Goal: Navigation & Orientation: Find specific page/section

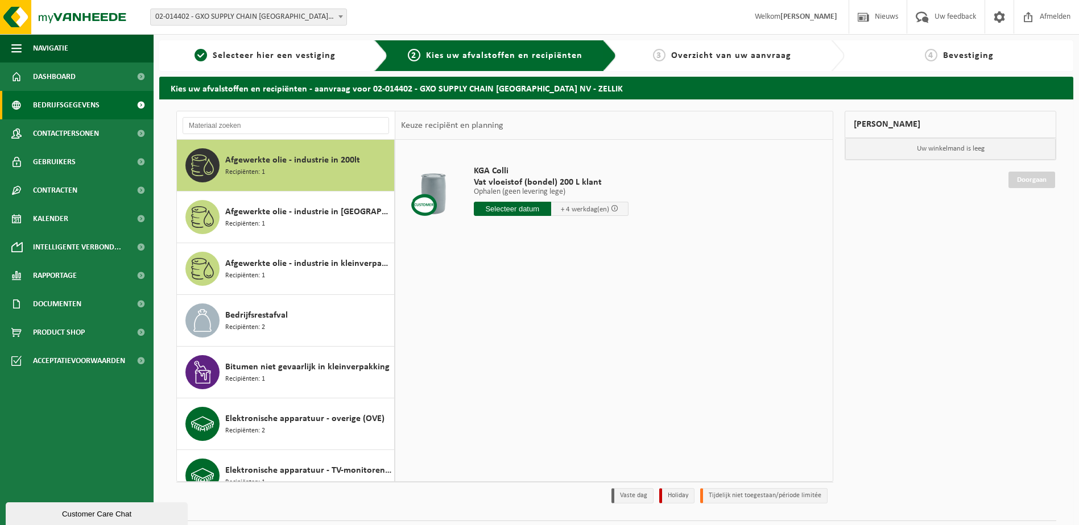
click at [81, 97] on span "Bedrijfsgegevens" at bounding box center [66, 105] width 67 height 28
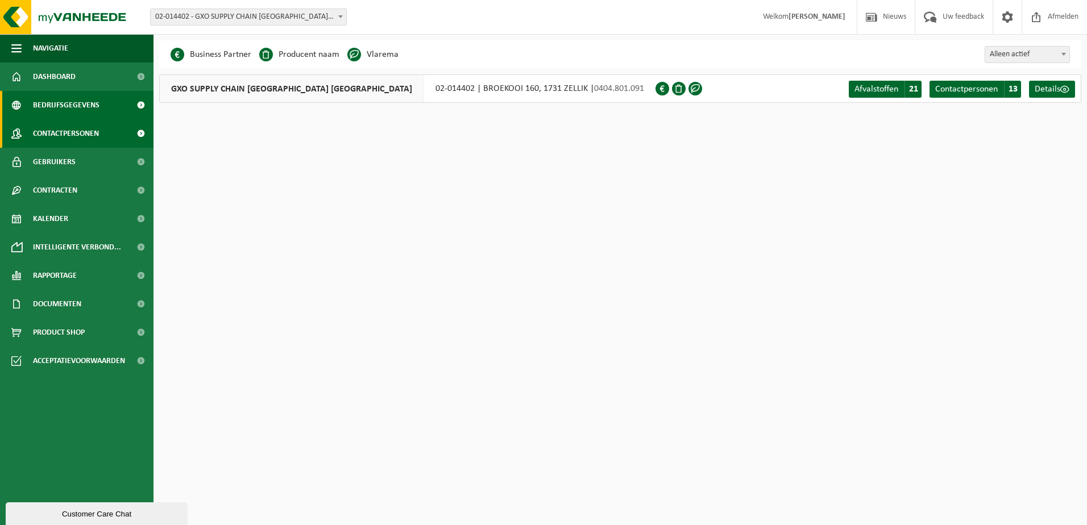
click at [72, 128] on span "Contactpersonen" at bounding box center [66, 133] width 66 height 28
